Goal: Task Accomplishment & Management: Use online tool/utility

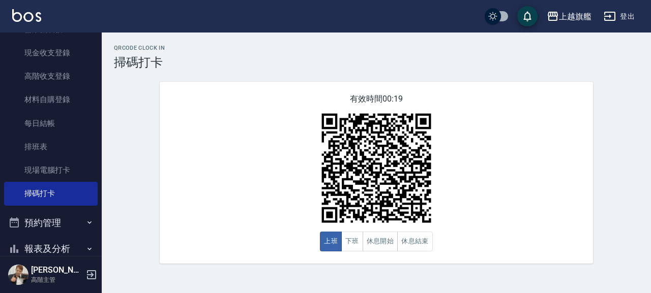
scroll to position [174, 0]
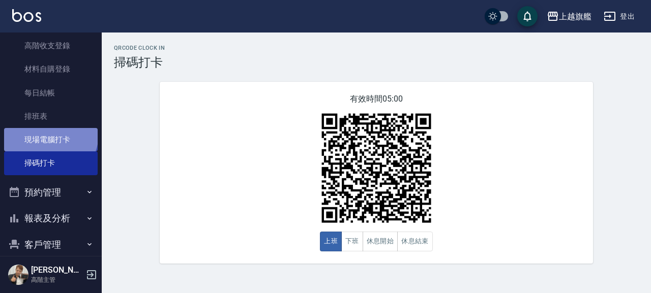
click at [49, 134] on link "現場電腦打卡" at bounding box center [51, 139] width 94 height 23
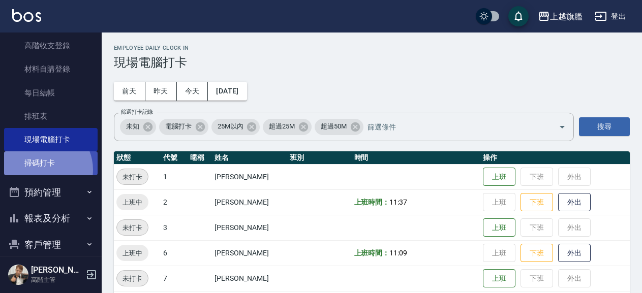
click at [42, 170] on link "掃碼打卡" at bounding box center [51, 162] width 94 height 23
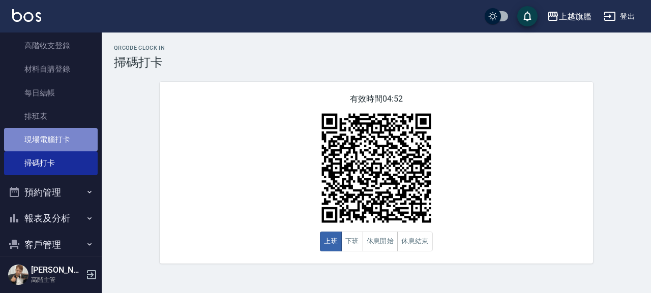
click at [65, 144] on link "現場電腦打卡" at bounding box center [51, 139] width 94 height 23
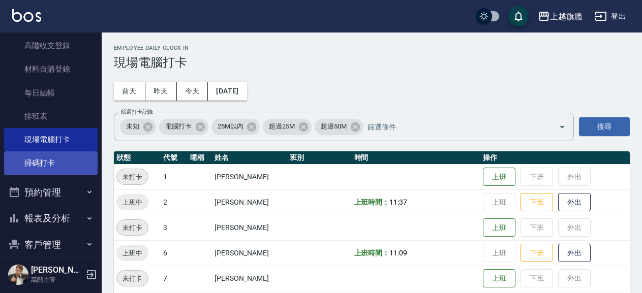
click at [67, 169] on link "掃碼打卡" at bounding box center [51, 162] width 94 height 23
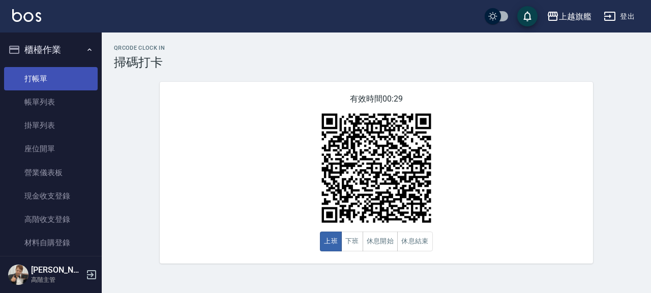
click at [29, 73] on link "打帳單" at bounding box center [51, 78] width 94 height 23
